Goal: Obtain resource: Download file/media

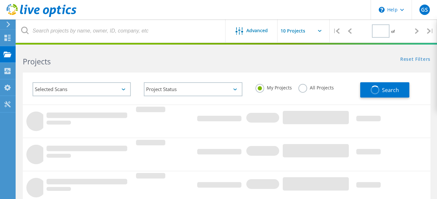
type input "1"
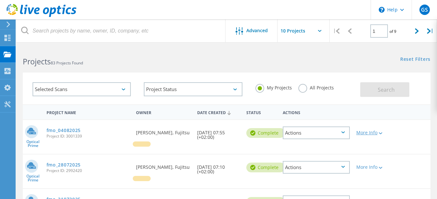
click at [379, 134] on icon at bounding box center [381, 133] width 4 height 2
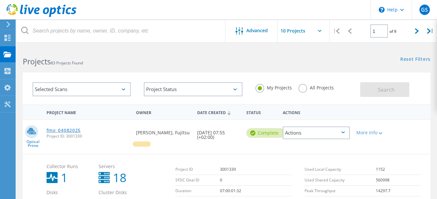
click at [73, 130] on link "fmo_04082025" at bounding box center [64, 130] width 34 height 5
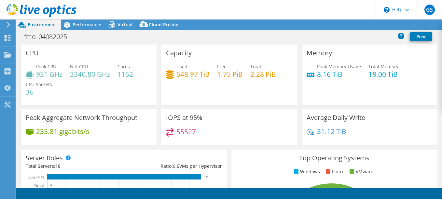
select select "USD"
click at [325, 23] on link "Reports" at bounding box center [331, 25] width 31 height 10
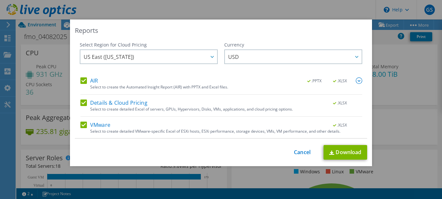
click at [92, 80] on label "AIR" at bounding box center [89, 80] width 18 height 7
click at [0, 0] on input "AIR" at bounding box center [0, 0] width 0 height 0
click at [100, 102] on label "Details & Cloud Pricing" at bounding box center [113, 103] width 67 height 7
click at [0, 0] on input "Details & Cloud Pricing" at bounding box center [0, 0] width 0 height 0
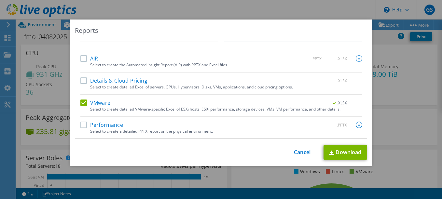
scroll to position [22, 0]
click at [332, 155] on link "Download" at bounding box center [345, 152] width 44 height 15
click at [295, 153] on link "Cancel" at bounding box center [302, 152] width 17 height 6
